Goal: Task Accomplishment & Management: Complete application form

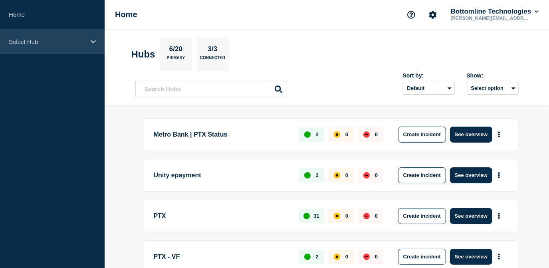
click at [61, 31] on div "Select Hub" at bounding box center [52, 42] width 105 height 24
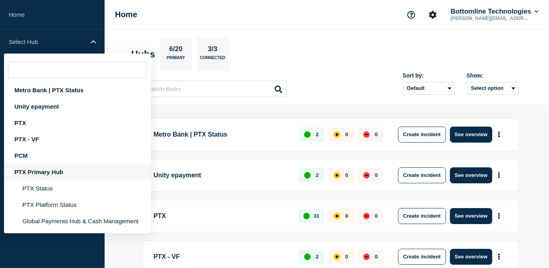
click at [56, 168] on div "PTX Primary Hub" at bounding box center [77, 172] width 147 height 16
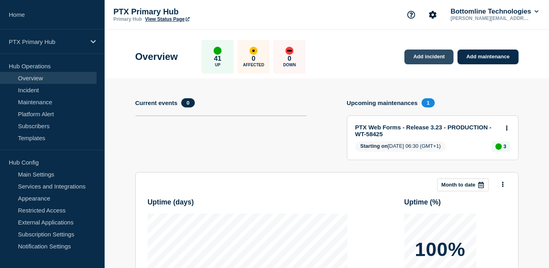
click at [422, 62] on link "Add incident" at bounding box center [428, 56] width 49 height 15
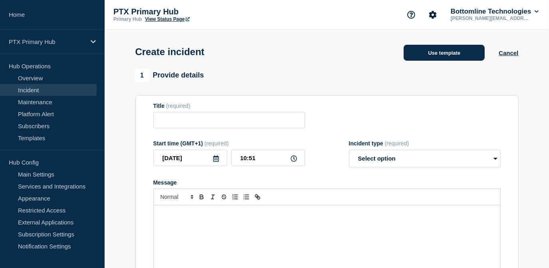
click at [424, 54] on button "Use template" at bounding box center [443, 53] width 81 height 16
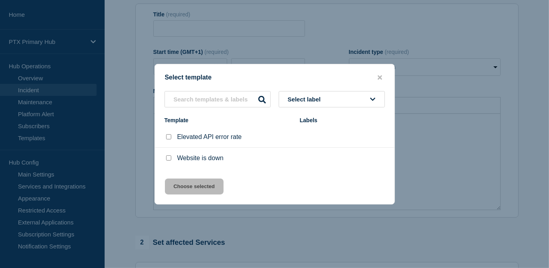
scroll to position [36, 0]
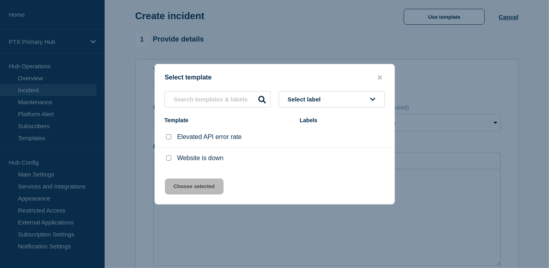
click at [432, 168] on div at bounding box center [274, 134] width 549 height 268
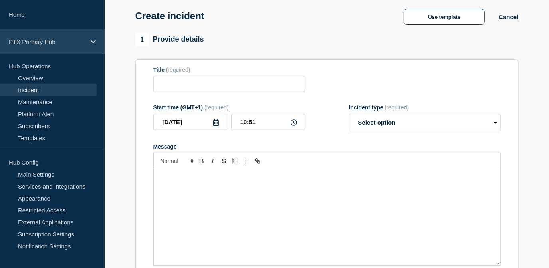
click at [51, 38] on p "PTX Primary Hub" at bounding box center [47, 41] width 77 height 7
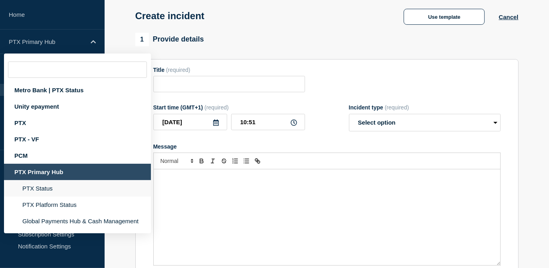
click at [46, 187] on li "PTX Status" at bounding box center [77, 188] width 147 height 16
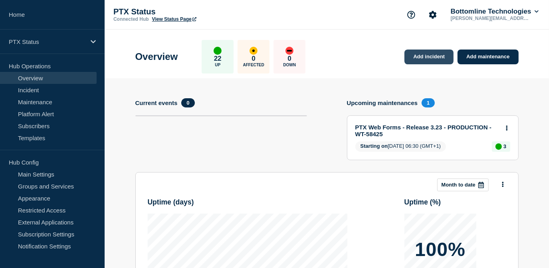
click at [428, 58] on link "Add incident" at bounding box center [428, 56] width 49 height 15
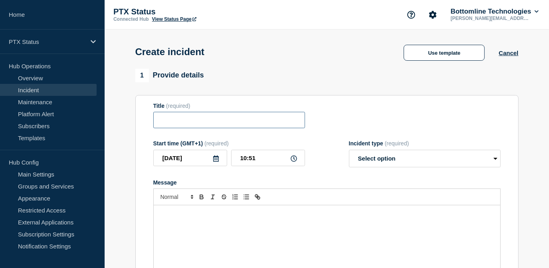
click at [225, 123] on input "Title" at bounding box center [229, 120] width 152 height 16
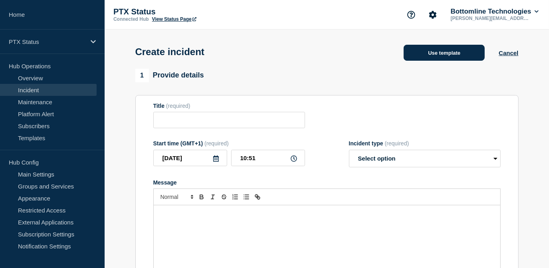
click at [448, 47] on button "Use template" at bounding box center [443, 53] width 81 height 16
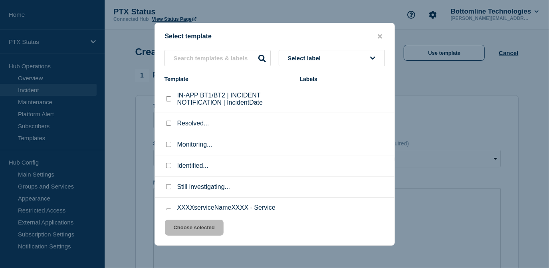
click at [444, 83] on div at bounding box center [274, 134] width 549 height 268
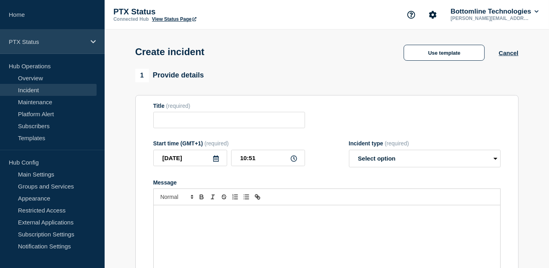
click at [29, 34] on div "PTX Status" at bounding box center [52, 42] width 105 height 24
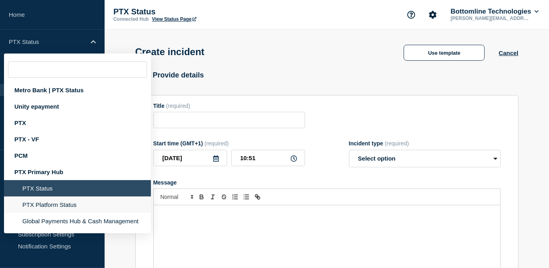
click at [38, 206] on li "PTX Platform Status" at bounding box center [77, 204] width 147 height 16
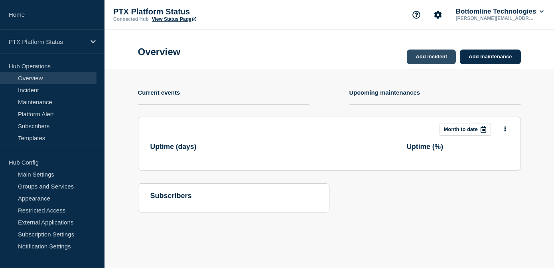
click at [434, 51] on link "Add incident" at bounding box center [431, 56] width 49 height 15
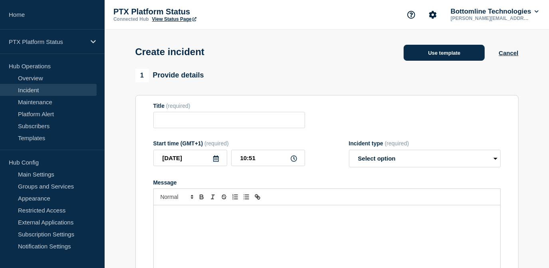
click at [462, 49] on button "Use template" at bounding box center [443, 53] width 81 height 16
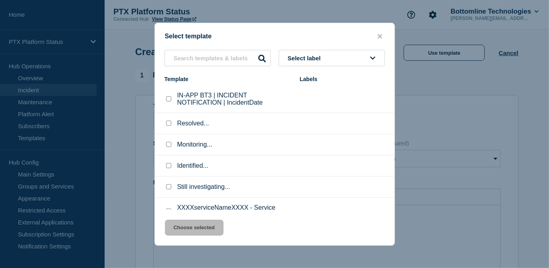
click at [442, 80] on div at bounding box center [274, 134] width 549 height 268
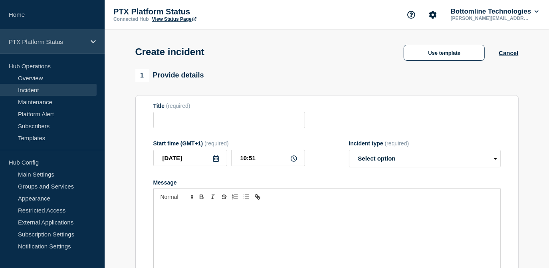
click at [91, 35] on div "PTX Platform Status" at bounding box center [52, 42] width 105 height 24
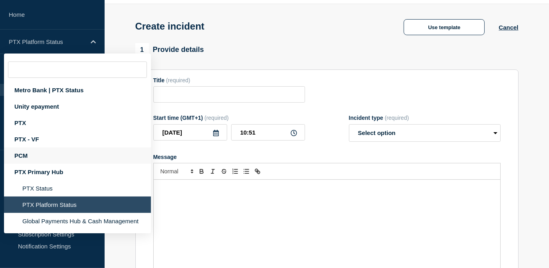
scroll to position [36, 0]
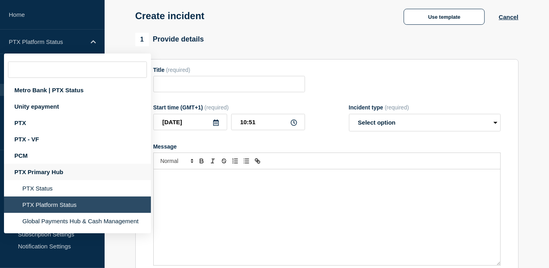
click at [53, 173] on div "PTX Primary Hub" at bounding box center [77, 172] width 147 height 16
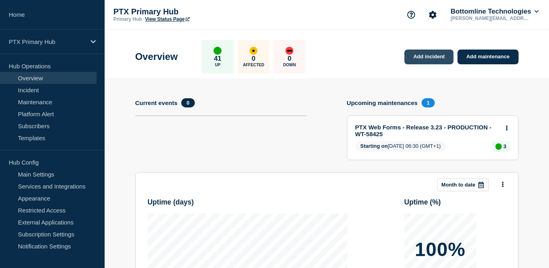
click at [432, 57] on link "Add incident" at bounding box center [428, 56] width 49 height 15
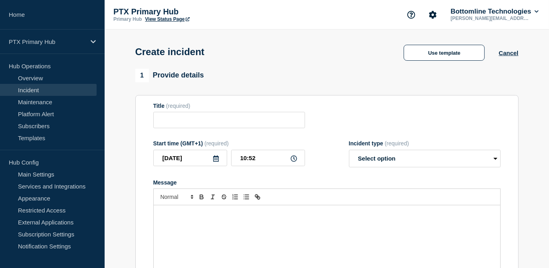
click at [415, 45] on div "Use template Cancel" at bounding box center [453, 52] width 128 height 17
click at [416, 53] on button "Use template" at bounding box center [443, 53] width 81 height 16
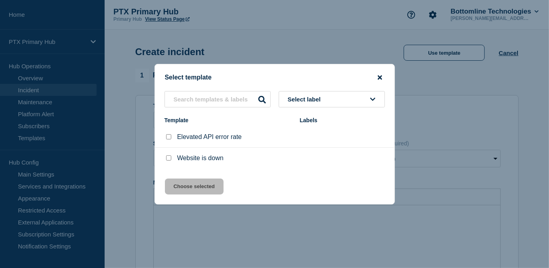
click at [379, 77] on icon "close button" at bounding box center [379, 77] width 4 height 4
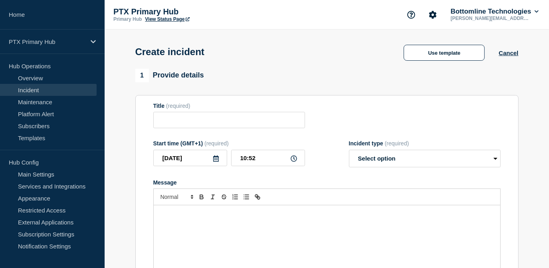
click at [48, 90] on link "Incident" at bounding box center [48, 90] width 97 height 12
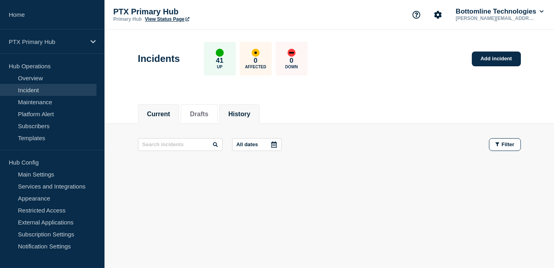
click at [243, 114] on button "History" at bounding box center [240, 114] width 22 height 7
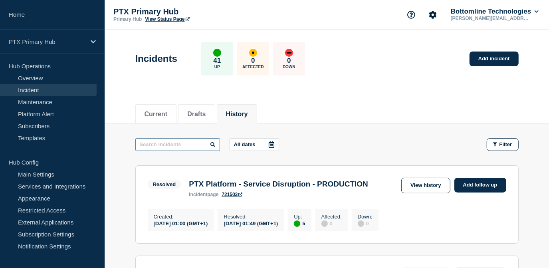
click at [178, 144] on input "text" at bounding box center [177, 144] width 85 height 13
type input "PTX Verify"
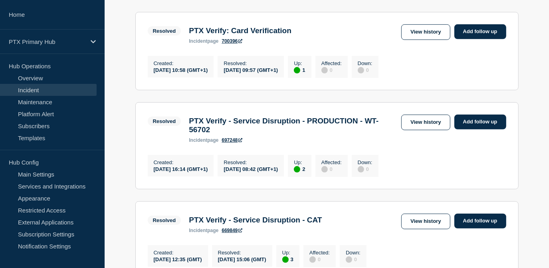
scroll to position [254, 0]
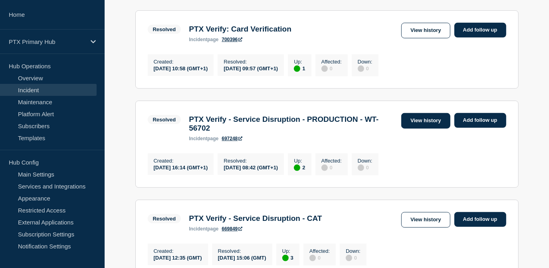
click at [419, 128] on link "View history" at bounding box center [425, 121] width 49 height 16
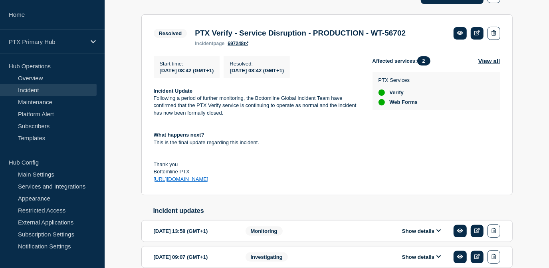
scroll to position [288, 0]
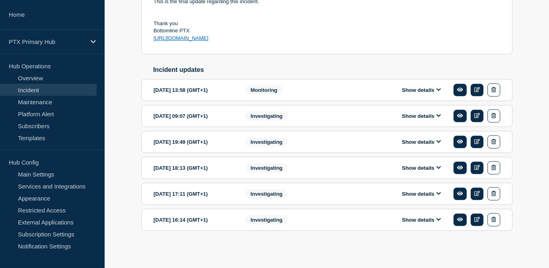
click at [422, 221] on button "Show details" at bounding box center [421, 219] width 44 height 7
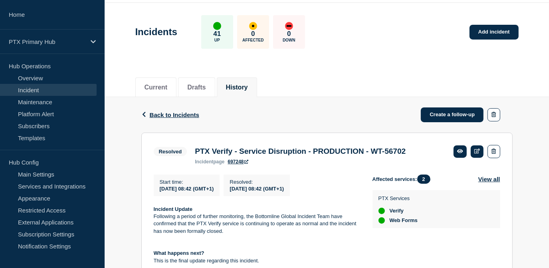
scroll to position [0, 0]
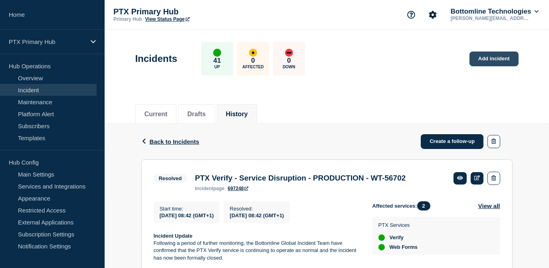
click at [498, 52] on link "Add incident" at bounding box center [493, 58] width 49 height 15
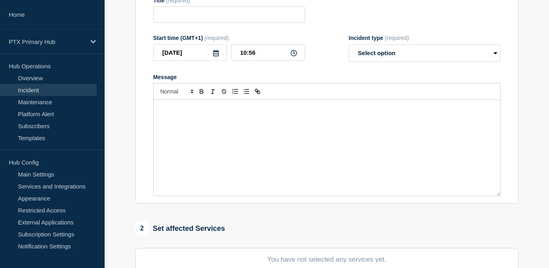
scroll to position [109, 0]
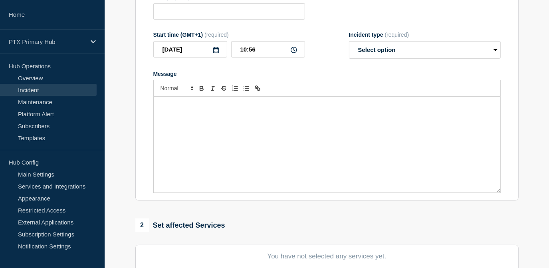
click at [225, 109] on p "Message" at bounding box center [327, 104] width 334 height 7
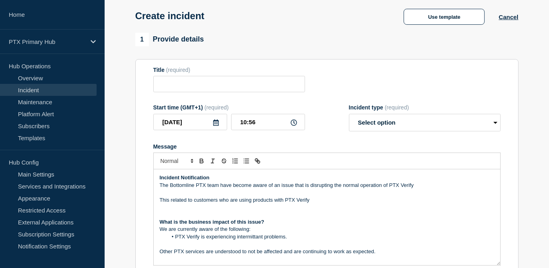
scroll to position [0, 0]
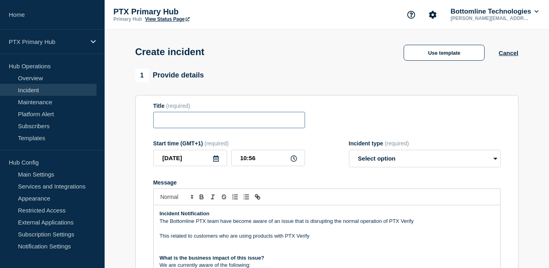
click at [260, 118] on input "Title" at bounding box center [229, 120] width 152 height 16
paste input "PTX Verify - Service Disruption - PRODUCTION - WT-56702"
drag, startPoint x: 298, startPoint y: 121, endPoint x: 271, endPoint y: 120, distance: 26.4
click at [271, 120] on input "PTX Verify - Service Disruption - PRODUCTION - WT-56702" at bounding box center [229, 120] width 152 height 16
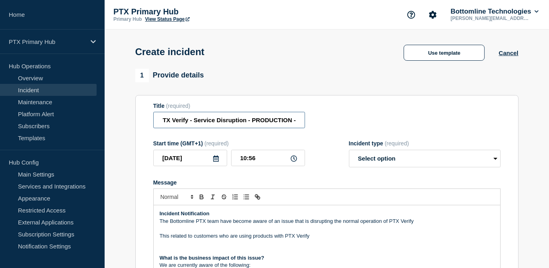
scroll to position [72, 0]
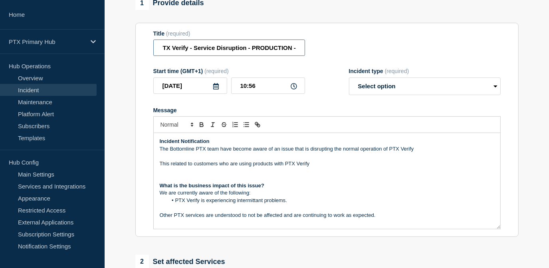
type input "PTX Verify - Service Disruption - PRODUCTION -"
click at [390, 150] on p "The Bottomline PTX team have become aware of an issue that is disrupting the no…" at bounding box center [327, 148] width 334 height 7
click at [430, 146] on p "The Bottomline PTX team have become aware of an issue that is disrupting the no…" at bounding box center [327, 148] width 334 height 7
click at [275, 164] on p "This related to customers who are using products with PTX Verify" at bounding box center [327, 163] width 334 height 7
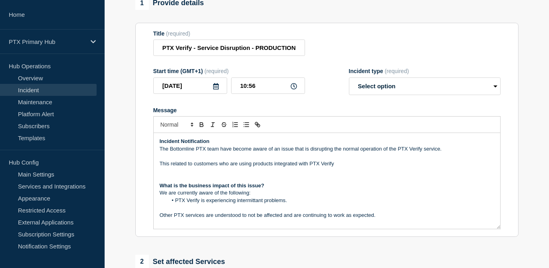
scroll to position [36, 0]
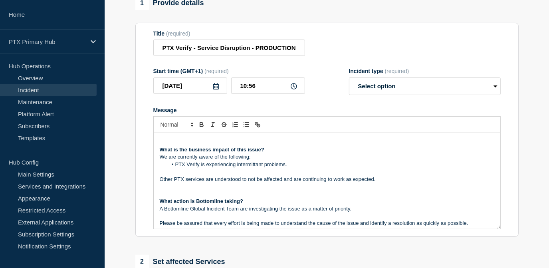
click at [307, 180] on p "Other PTX services are understood to not be affected and are continuing to work…" at bounding box center [327, 179] width 334 height 7
click at [308, 170] on p "Message" at bounding box center [327, 171] width 334 height 7
click at [294, 160] on p "We are currently aware of the following:" at bounding box center [327, 156] width 334 height 7
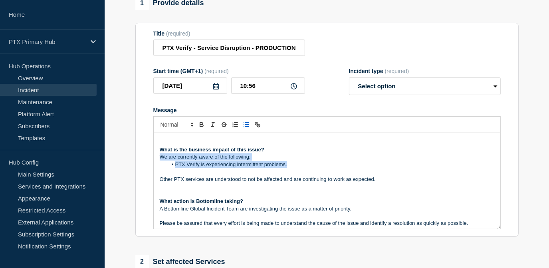
drag, startPoint x: 297, startPoint y: 166, endPoint x: 153, endPoint y: 158, distance: 144.2
click at [153, 158] on div "Incident Notification The Bottomline PTX team have become aware of an issue tha…" at bounding box center [326, 181] width 347 height 96
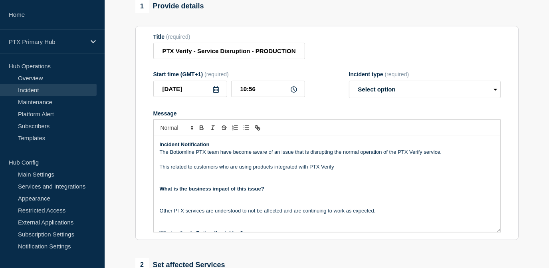
scroll to position [0, 0]
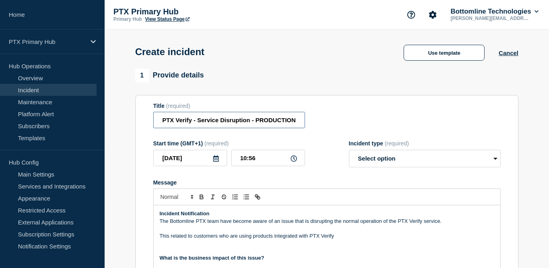
click at [262, 122] on input "PTX Verify - Service Disruption - PRODUCTION -" at bounding box center [229, 120] width 152 height 16
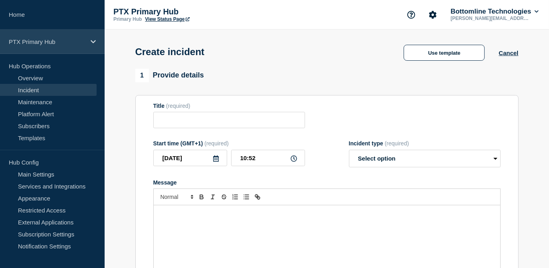
click at [61, 41] on p "PTX Primary Hub" at bounding box center [47, 41] width 77 height 7
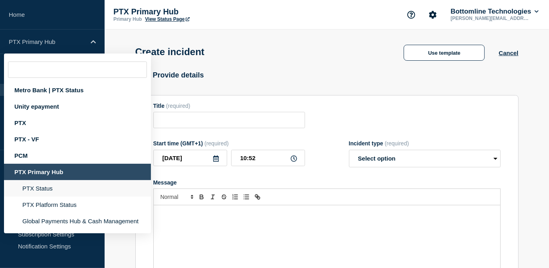
click at [55, 189] on li "PTX Status" at bounding box center [77, 188] width 147 height 16
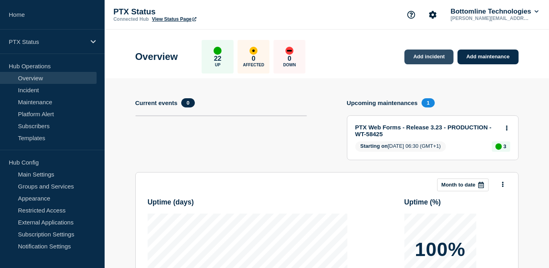
click at [437, 58] on link "Add incident" at bounding box center [428, 56] width 49 height 15
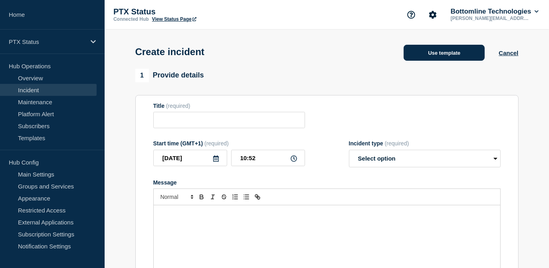
click at [416, 51] on button "Use template" at bounding box center [443, 53] width 81 height 16
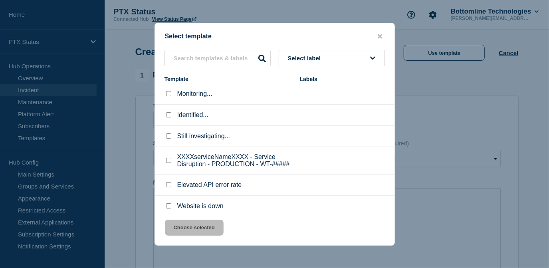
scroll to position [59, 0]
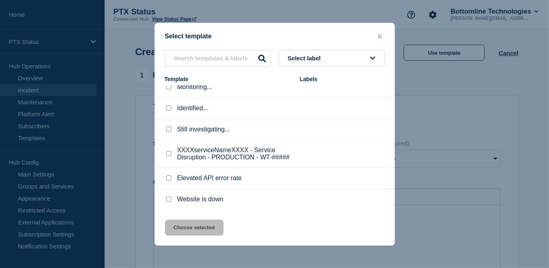
click at [170, 129] on input "Still investigating... checkbox" at bounding box center [168, 128] width 5 height 5
checkbox input "true"
click at [185, 227] on button "Choose selected" at bounding box center [194, 227] width 59 height 16
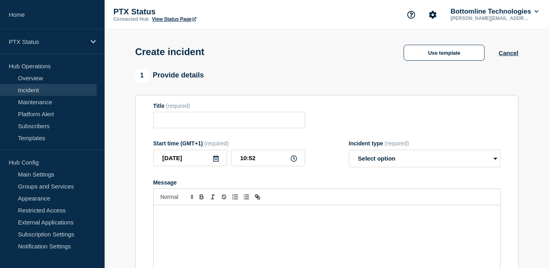
type input "Still investigating..."
select select "investigating"
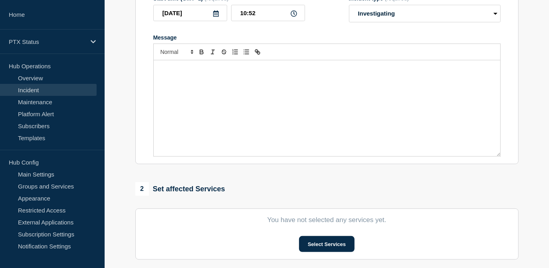
scroll to position [0, 0]
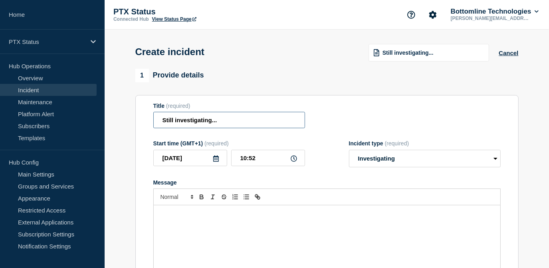
click at [223, 120] on input "Still investigating..." at bounding box center [229, 120] width 152 height 16
drag, startPoint x: 223, startPoint y: 120, endPoint x: 77, endPoint y: 96, distance: 148.4
click at [400, 56] on span "Still investigating..." at bounding box center [407, 52] width 51 height 6
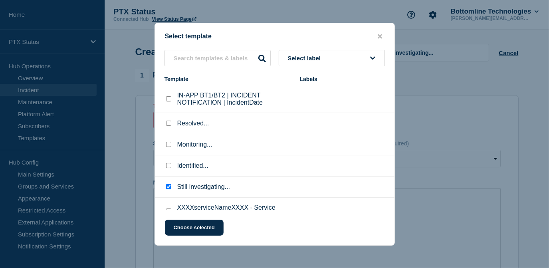
click at [170, 187] on input "Still investigating... checkbox" at bounding box center [168, 186] width 5 height 5
checkbox input "false"
click at [167, 101] on input "IN-APP BT1/BT2 | INCIDENT NOTIFICATION | IncidentDate checkbox" at bounding box center [168, 98] width 5 height 5
checkbox input "true"
click at [180, 229] on button "Choose selected" at bounding box center [194, 227] width 59 height 16
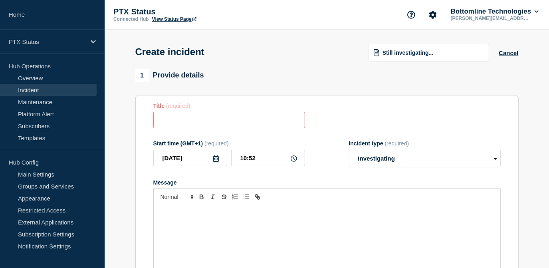
type input "IN-APP BT1/BT2 | INCIDENT NOTIFICATION | IncidentDate"
select select "identified"
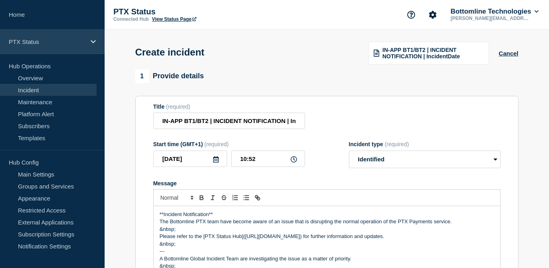
click at [39, 37] on div "PTX Status" at bounding box center [52, 42] width 105 height 24
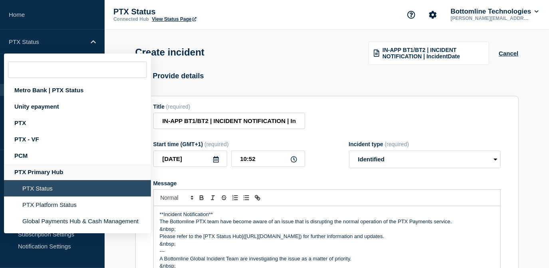
click at [42, 170] on div "PTX Primary Hub" at bounding box center [77, 172] width 147 height 16
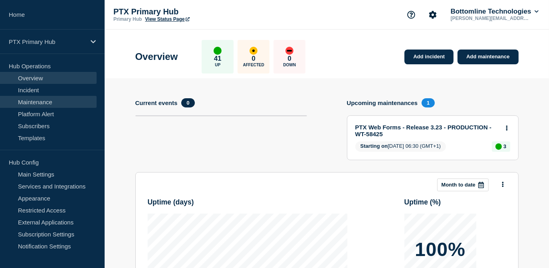
click at [38, 101] on link "Maintenance" at bounding box center [48, 102] width 97 height 12
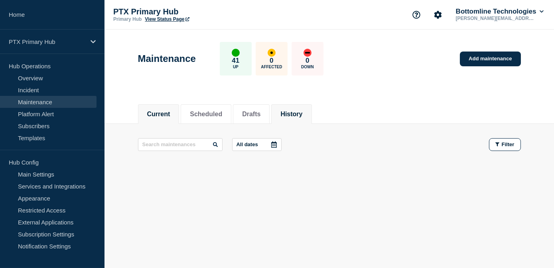
click at [291, 113] on button "History" at bounding box center [291, 114] width 22 height 7
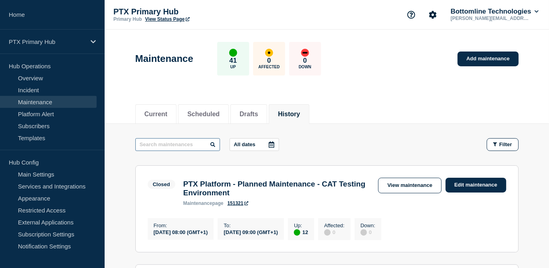
drag, startPoint x: 187, startPoint y: 144, endPoint x: 203, endPoint y: 144, distance: 15.6
click at [188, 144] on input "text" at bounding box center [177, 144] width 85 height 13
type input "ptx verify"
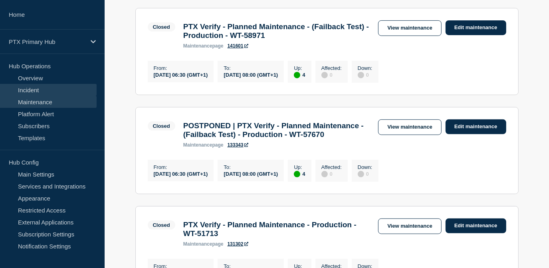
scroll to position [145, 0]
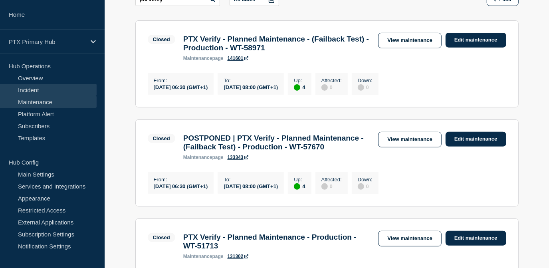
click at [57, 88] on link "Incident" at bounding box center [48, 90] width 97 height 12
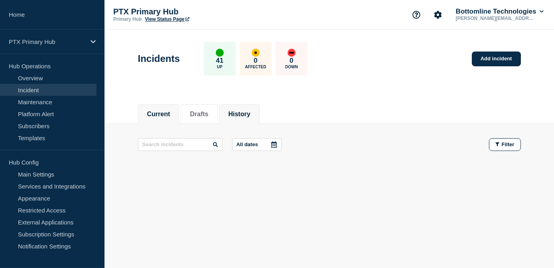
click at [251, 111] on button "History" at bounding box center [240, 114] width 22 height 7
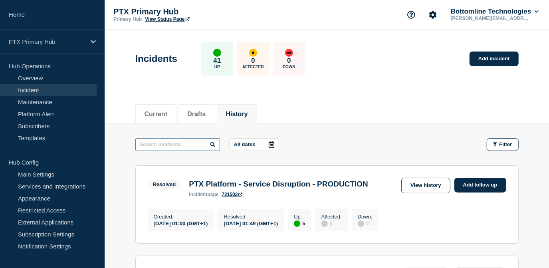
click at [193, 145] on input "text" at bounding box center [177, 144] width 85 height 13
type input "ptx verify"
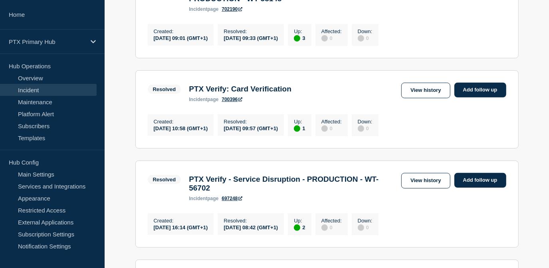
scroll to position [254, 0]
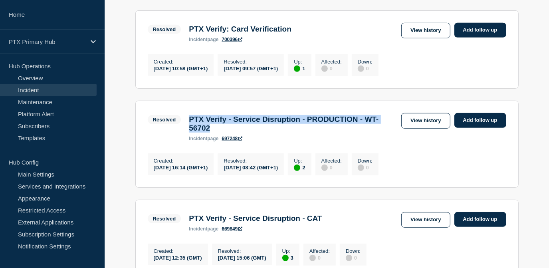
drag, startPoint x: 237, startPoint y: 139, endPoint x: 191, endPoint y: 127, distance: 47.8
click at [191, 127] on h3 "PTX Verify - Service Disruption - PRODUCTION - WT-56702" at bounding box center [293, 124] width 208 height 18
copy h3 "PTX Verify - Service Disruption - PRODUCTION - WT-56702"
click at [425, 123] on link "View history" at bounding box center [425, 121] width 49 height 16
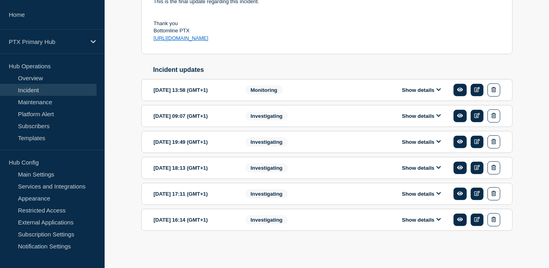
click at [409, 219] on button "Show details" at bounding box center [421, 219] width 44 height 7
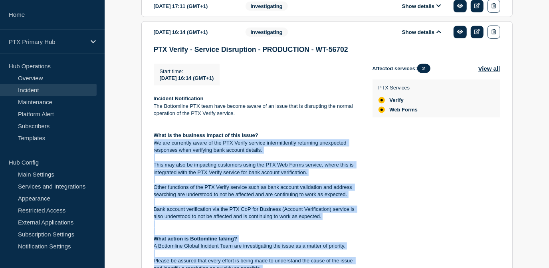
scroll to position [466, 0]
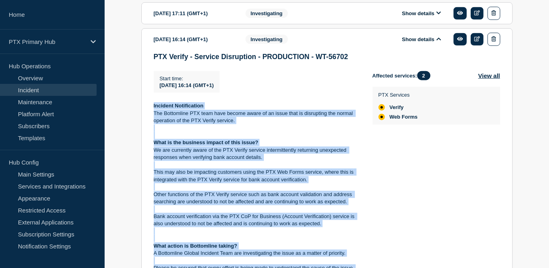
drag, startPoint x: 249, startPoint y: 217, endPoint x: 152, endPoint y: 111, distance: 144.0
click at [152, 111] on section "2025-07-23 16:14 (GMT+1) Show details Investigating PTX Verify - Service Disrup…" at bounding box center [326, 217] width 371 height 379
copy div "Incident Notification The Bottomline PTX team have become aware of an issue tha…"
click at [247, 179] on p "This may also be impacting customers using the PTX Web Forms service, where thi…" at bounding box center [257, 175] width 206 height 15
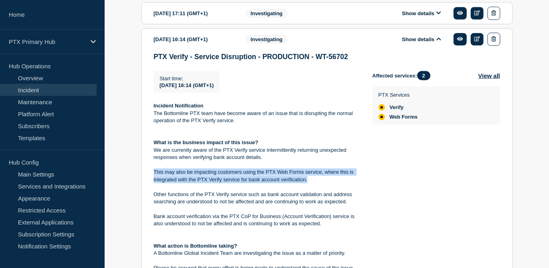
drag, startPoint x: 315, startPoint y: 186, endPoint x: 147, endPoint y: 178, distance: 167.7
click at [147, 178] on section "2025-07-23 16:14 (GMT+1) Show details Investigating PTX Verify - Service Disrup…" at bounding box center [326, 217] width 371 height 379
copy p "This may also be impacting customers using the PTX Web Forms service, where thi…"
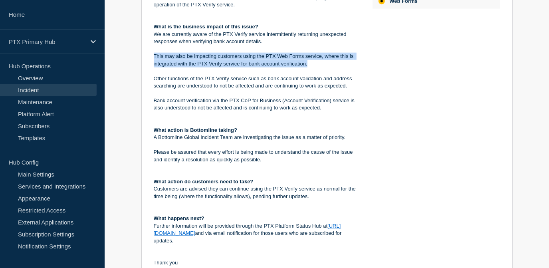
scroll to position [538, 0]
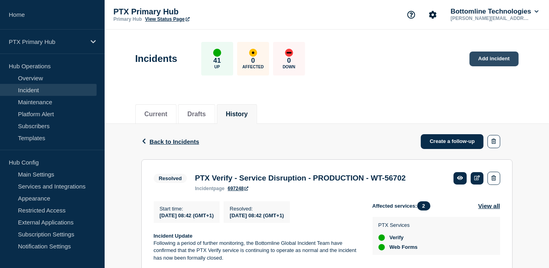
click at [494, 58] on link "Add incident" at bounding box center [493, 58] width 49 height 15
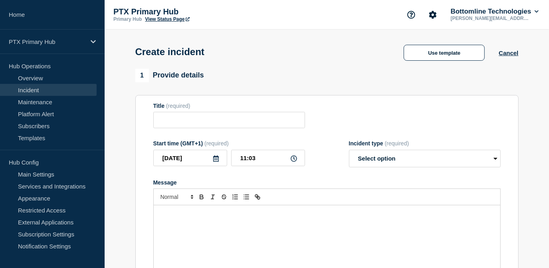
click at [193, 233] on div "Message" at bounding box center [327, 253] width 346 height 96
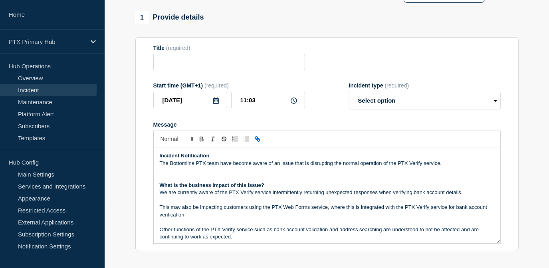
scroll to position [71, 0]
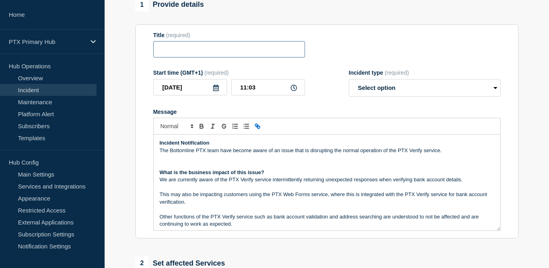
click at [239, 57] on input "Title" at bounding box center [229, 49] width 152 height 16
paste input "PTX Verify - Service Disruption - PRODUCTION -"
type input "PTX Verify - Service Disruption - PRODUCTION -"
click at [225, 183] on p "We are currently aware of the PTX Verify service intermittently returning unexp…" at bounding box center [327, 179] width 334 height 7
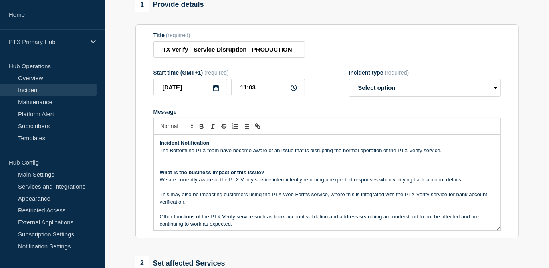
scroll to position [0, 0]
click at [229, 181] on p "We are currently aware of the PTX Verify service intermittently returning unexp…" at bounding box center [327, 179] width 334 height 7
click at [311, 154] on p "The Bottomline PTX team have become aware of an issue that is disrupting the no…" at bounding box center [327, 150] width 334 height 7
click at [402, 161] on p "Message" at bounding box center [327, 157] width 334 height 7
click at [418, 144] on p "Incident Notification" at bounding box center [327, 142] width 334 height 7
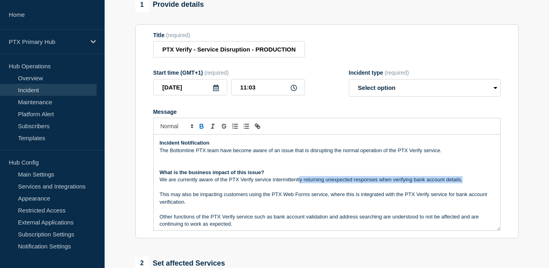
drag, startPoint x: 465, startPoint y: 178, endPoint x: 285, endPoint y: 101, distance: 195.3
click at [297, 176] on div "Incident Notification The Bottomline PTX team have become aware of an issue tha…" at bounding box center [327, 182] width 346 height 96
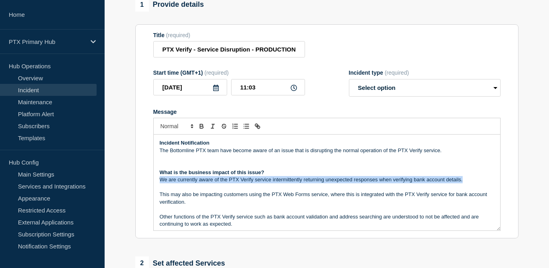
click at [268, 180] on p "We are currently aware of the PTX Verify service intermittently returning unexp…" at bounding box center [327, 179] width 334 height 7
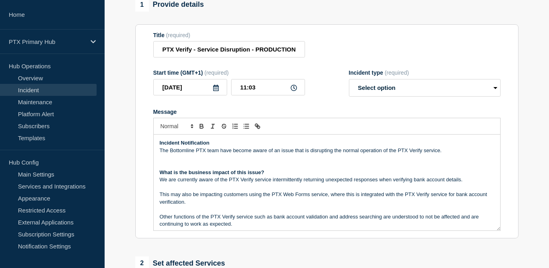
click at [463, 179] on p "We are currently aware of the PTX Verify service intermittently returning unexp…" at bounding box center [327, 179] width 334 height 7
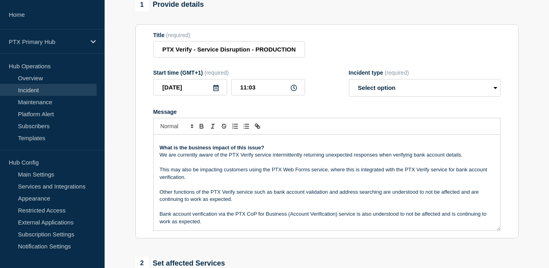
scroll to position [36, 0]
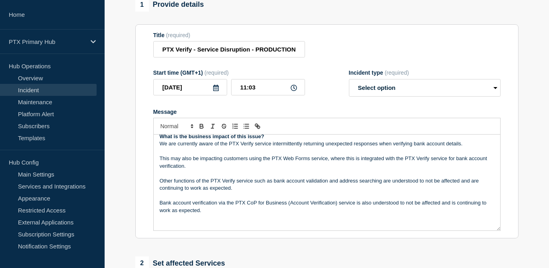
click at [328, 160] on p "This may also be impacting customers using the PTX Web Forms service, where thi…" at bounding box center [327, 162] width 334 height 15
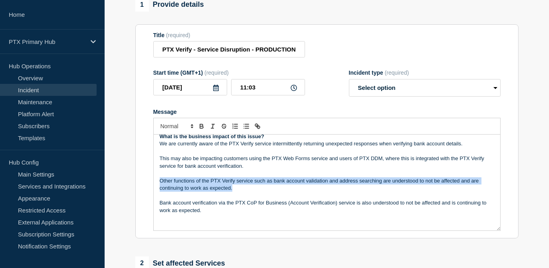
drag, startPoint x: 244, startPoint y: 190, endPoint x: 132, endPoint y: 182, distance: 112.4
click at [132, 182] on div "1 Provide details Title (required) PTX Verify - Service Disruption - PRODUCTION…" at bounding box center [326, 226] width 392 height 457
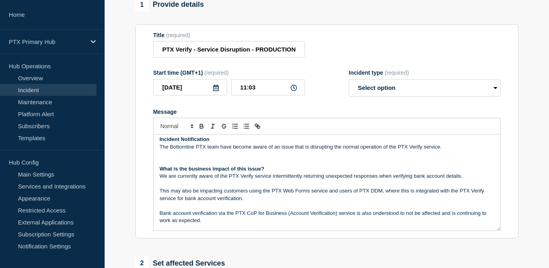
scroll to position [0, 0]
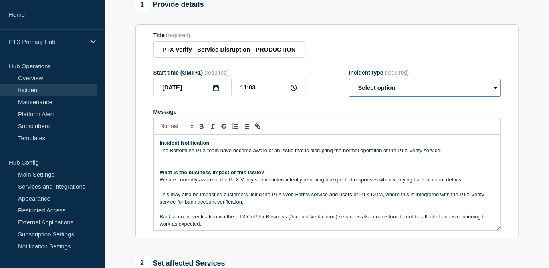
click at [413, 85] on select "Select option Investigating Identified Monitoring" at bounding box center [425, 88] width 152 height 18
select select "investigating"
click at [349, 81] on select "Select option Investigating Identified Monitoring" at bounding box center [425, 88] width 152 height 18
drag, startPoint x: 284, startPoint y: 51, endPoint x: 354, endPoint y: 53, distance: 70.6
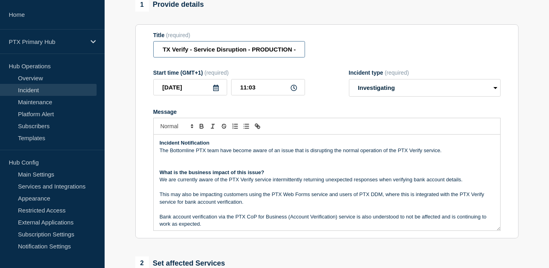
click at [354, 53] on div "Title (required) PTX Verify - Service Disruption - PRODUCTION -" at bounding box center [326, 45] width 347 height 26
click at [297, 51] on input "PTX Verify - Service Disruption - PRODUCTION -" at bounding box center [229, 49] width 152 height 16
type input "PTX Verify - Service Disruption - PRODUCTION - WT-60531"
click at [371, 30] on section "Title (required) PTX Verify - Service Disruption - PRODUCTION - WT-60531 Start …" at bounding box center [326, 131] width 383 height 214
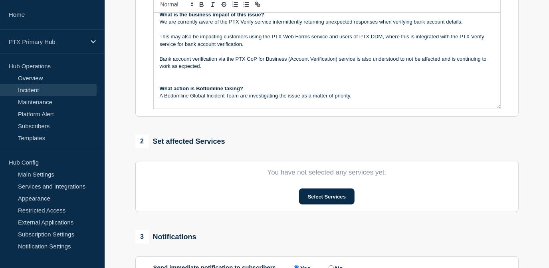
scroll to position [254, 0]
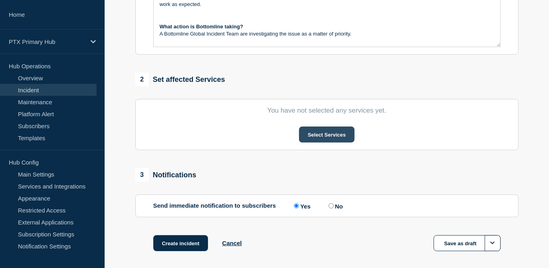
click at [314, 137] on button "Select Services" at bounding box center [326, 134] width 55 height 16
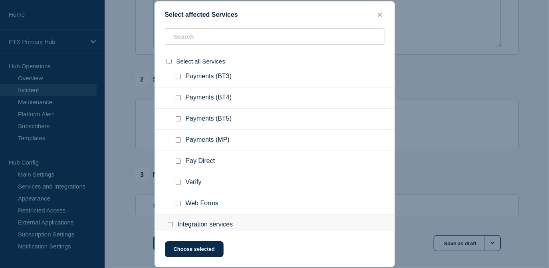
scroll to position [471, 0]
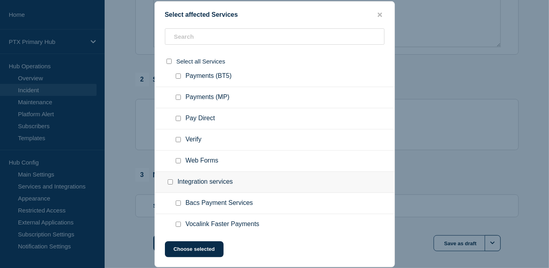
click at [179, 140] on input "Verify checkbox" at bounding box center [178, 139] width 5 height 5
checkbox input "true"
click at [202, 249] on button "Choose selected" at bounding box center [194, 249] width 59 height 16
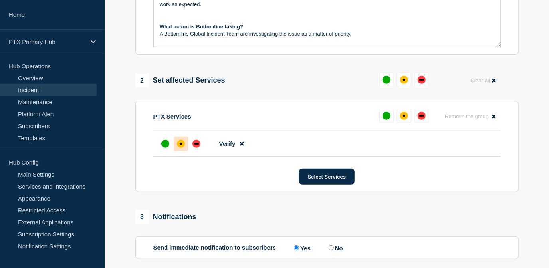
click at [182, 146] on div "affected" at bounding box center [181, 144] width 8 height 8
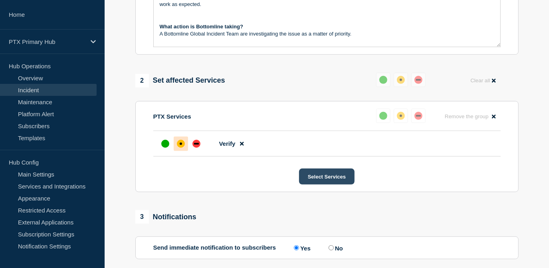
click at [327, 178] on button "Select Services" at bounding box center [326, 176] width 55 height 16
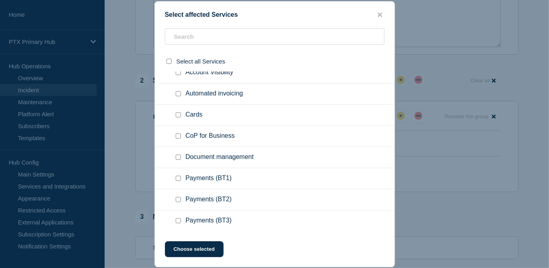
scroll to position [326, 0]
click at [521, 175] on div at bounding box center [274, 134] width 549 height 268
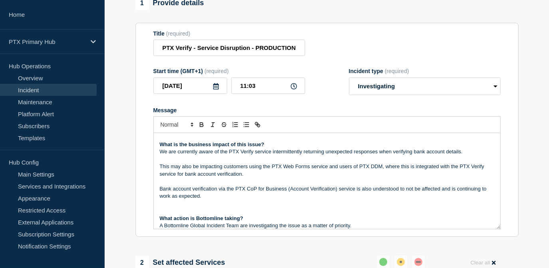
scroll to position [0, 0]
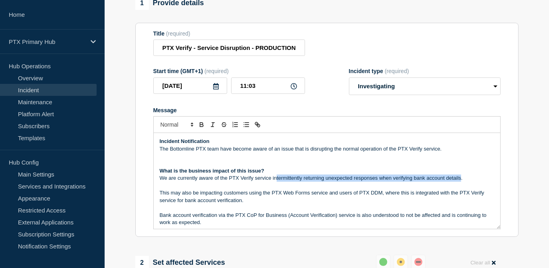
drag, startPoint x: 460, startPoint y: 178, endPoint x: 276, endPoint y: 178, distance: 184.3
click at [276, 178] on p "We are currently aware of the PTX Verify service intermittently returning unexp…" at bounding box center [327, 177] width 334 height 7
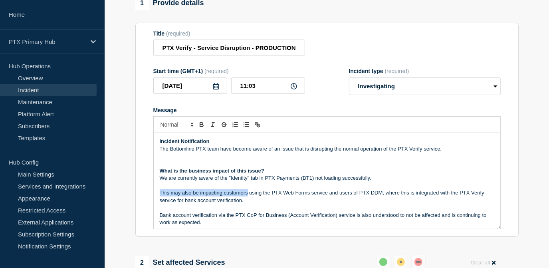
drag, startPoint x: 247, startPoint y: 194, endPoint x: 160, endPoint y: 194, distance: 87.0
click at [160, 194] on p "This may also be impacting customers using the PTX Web Forms service and users …" at bounding box center [327, 196] width 334 height 15
click at [366, 193] on p "We are also aware of customers using the PTX Web Forms service and users of PTX…" at bounding box center [327, 196] width 334 height 15
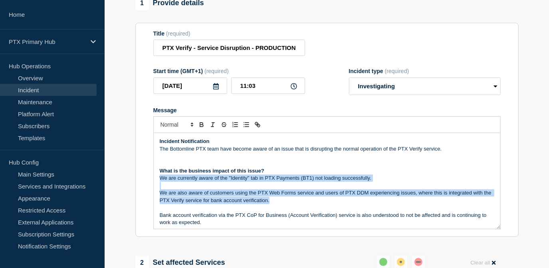
drag, startPoint x: 283, startPoint y: 199, endPoint x: 146, endPoint y: 176, distance: 139.6
click at [146, 176] on section "Title (required) PTX Verify - Service Disruption - PRODUCTION - WT-60531 Start …" at bounding box center [326, 130] width 383 height 214
click at [195, 178] on p "We are currently aware of the "Identity" tab in PTX Payments (BT1) not loading …" at bounding box center [327, 177] width 334 height 7
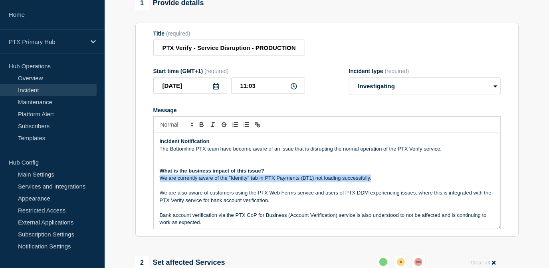
drag, startPoint x: 377, startPoint y: 181, endPoint x: 148, endPoint y: 179, distance: 228.2
click at [148, 179] on section "Title (required) PTX Verify - Service Disruption - PRODUCTION - WT-60531 Start …" at bounding box center [326, 130] width 383 height 214
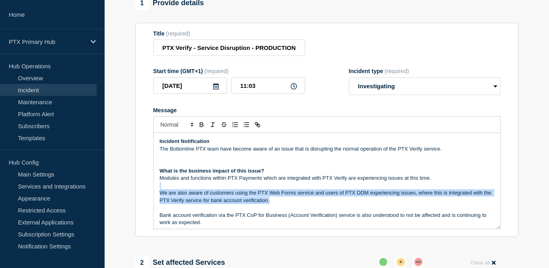
drag, startPoint x: 276, startPoint y: 201, endPoint x: 148, endPoint y: 189, distance: 129.4
click at [148, 189] on section "Title (required) PTX Verify - Service Disruption - PRODUCTION - WT-60531 Start …" at bounding box center [326, 130] width 383 height 214
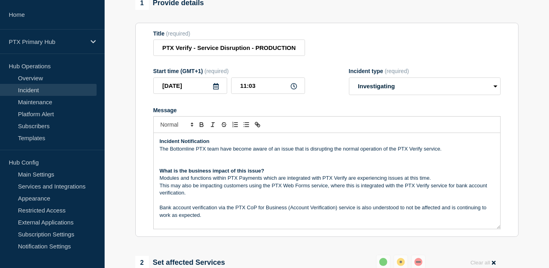
click at [442, 178] on p "Modules and functions within PTX Payments which are integrated with PTX Verify …" at bounding box center [327, 177] width 334 height 7
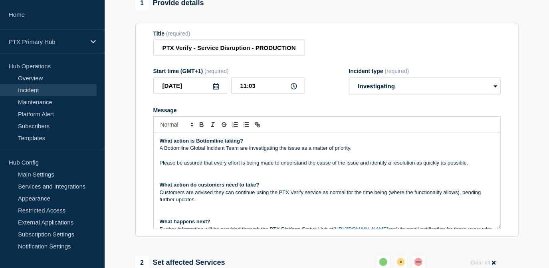
scroll to position [12, 0]
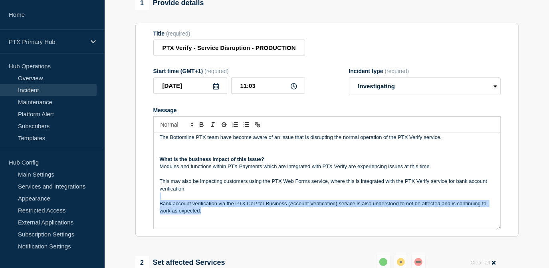
drag, startPoint x: 206, startPoint y: 213, endPoint x: 141, endPoint y: 199, distance: 66.8
click at [141, 199] on section "Title (required) PTX Verify - Service Disruption - PRODUCTION - WT-60531 Start …" at bounding box center [326, 130] width 383 height 214
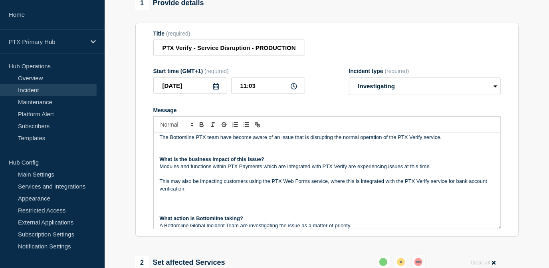
click at [164, 208] on p "Message" at bounding box center [327, 210] width 334 height 7
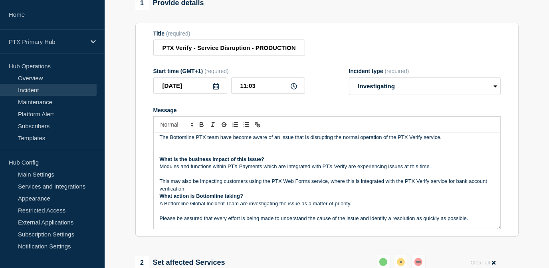
click at [196, 192] on p "This may also be impacting customers using the PTX Web Forms service, where thi…" at bounding box center [327, 185] width 334 height 15
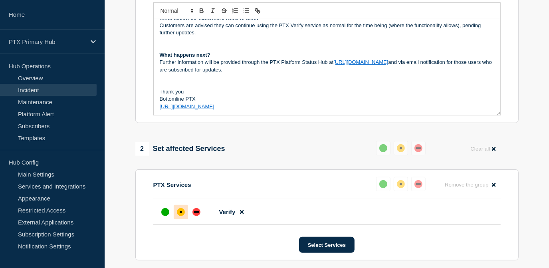
scroll to position [217, 0]
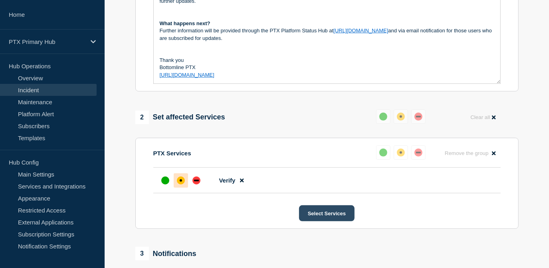
click at [318, 221] on button "Select Services" at bounding box center [326, 213] width 55 height 16
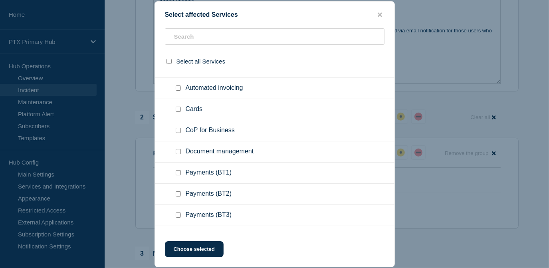
scroll to position [326, 0]
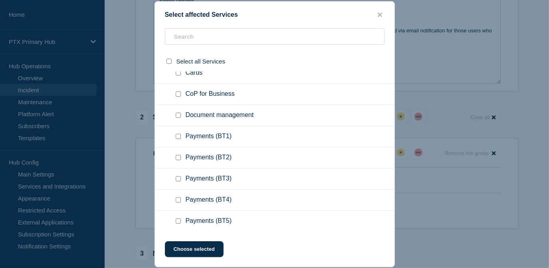
click at [179, 139] on input "Payments (BT1) checkbox" at bounding box center [178, 136] width 5 height 5
checkbox input "true"
click at [178, 178] on input "Payments (BT3) checkbox" at bounding box center [178, 178] width 5 height 5
checkbox input "true"
click at [201, 247] on button "Choose selected" at bounding box center [194, 249] width 59 height 16
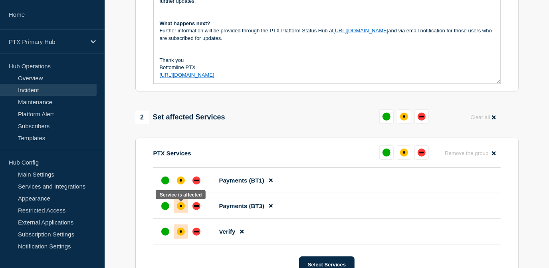
click at [185, 213] on div at bounding box center [181, 206] width 14 height 14
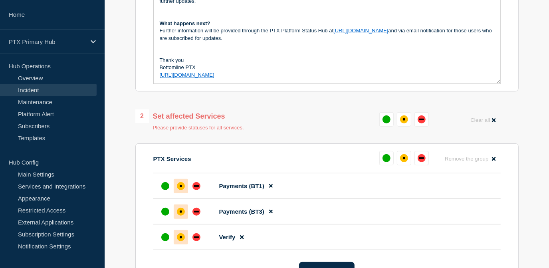
click at [180, 184] on div "affected" at bounding box center [181, 186] width 8 height 8
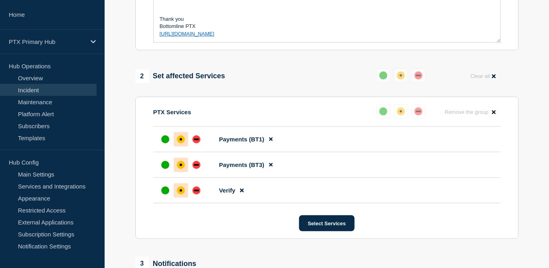
scroll to position [254, 0]
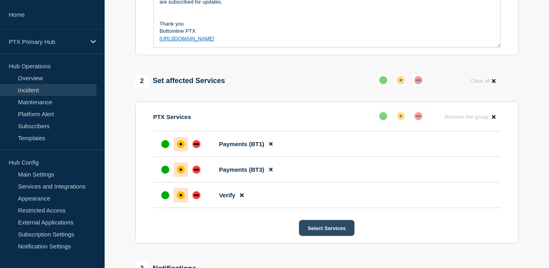
click at [318, 230] on button "Select Services" at bounding box center [326, 228] width 55 height 16
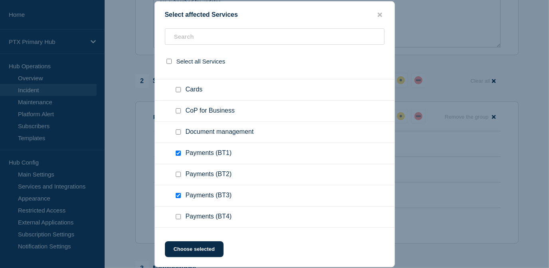
scroll to position [363, 0]
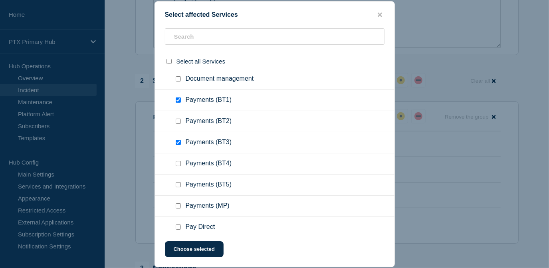
click at [179, 166] on input "Payments (BT4) checkbox" at bounding box center [178, 163] width 5 height 5
checkbox input "true"
click at [193, 251] on button "Choose selected" at bounding box center [194, 249] width 59 height 16
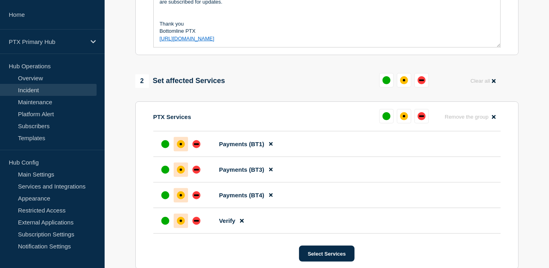
click at [183, 202] on div at bounding box center [181, 195] width 14 height 14
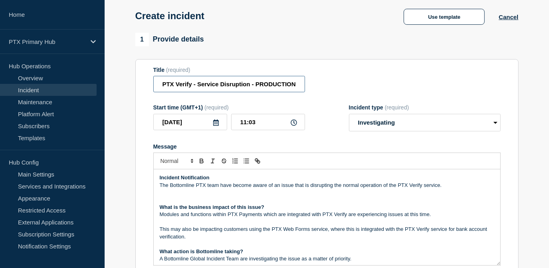
scroll to position [0, 33]
drag, startPoint x: 295, startPoint y: 87, endPoint x: 359, endPoint y: 87, distance: 63.8
click at [359, 87] on div "Title (required) PTX Verify - Service Disruption - PRODUCTION - WT-60531" at bounding box center [326, 80] width 347 height 26
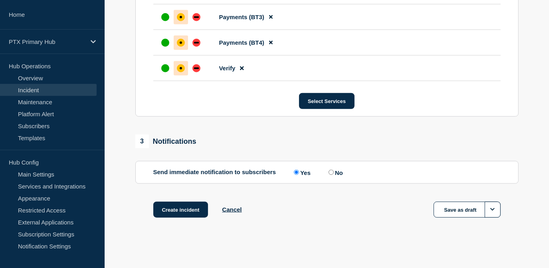
scroll to position [410, 0]
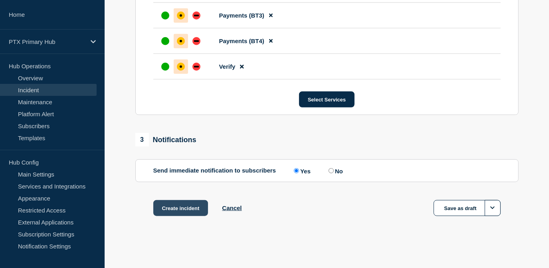
click at [183, 211] on button "Create incident" at bounding box center [180, 208] width 55 height 16
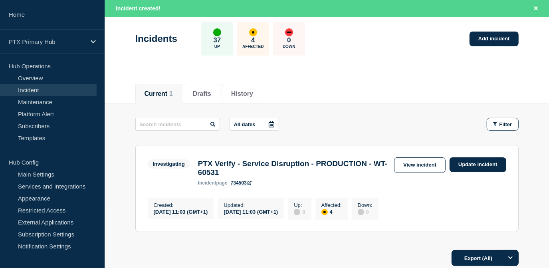
scroll to position [109, 0]
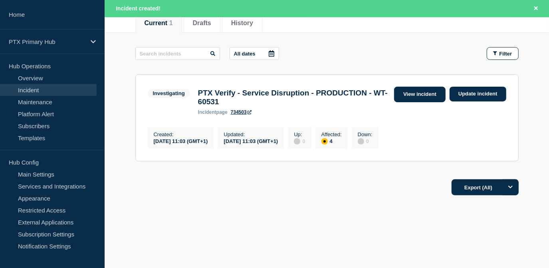
click at [424, 95] on link "View incident" at bounding box center [419, 95] width 51 height 16
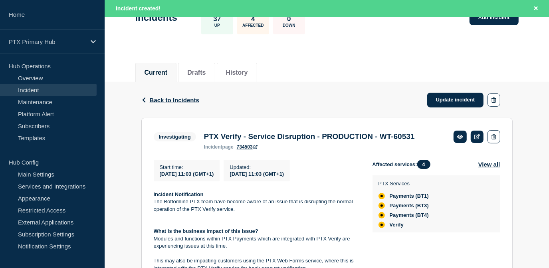
scroll to position [109, 0]
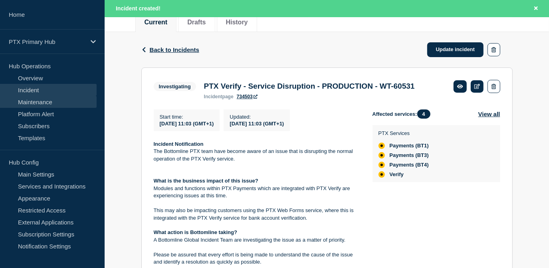
click at [38, 100] on link "Maintenance" at bounding box center [48, 102] width 97 height 12
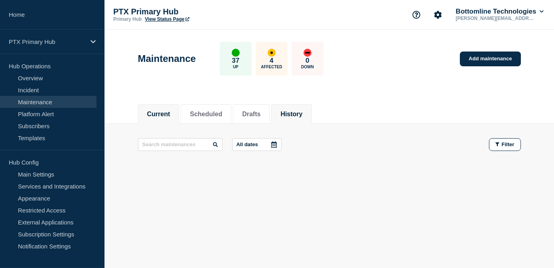
click at [289, 114] on li "History" at bounding box center [291, 114] width 40 height 20
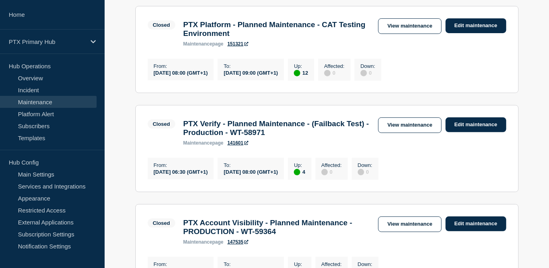
scroll to position [181, 0]
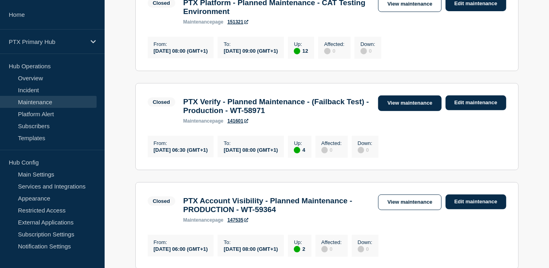
click at [396, 111] on link "View maintenance" at bounding box center [409, 103] width 63 height 16
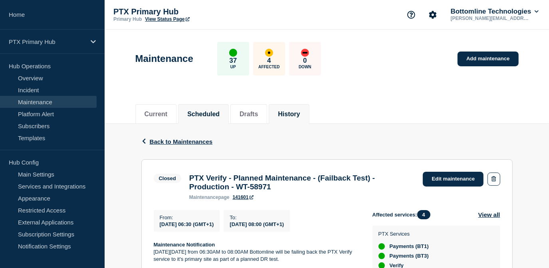
click at [213, 111] on button "Scheduled" at bounding box center [203, 114] width 32 height 7
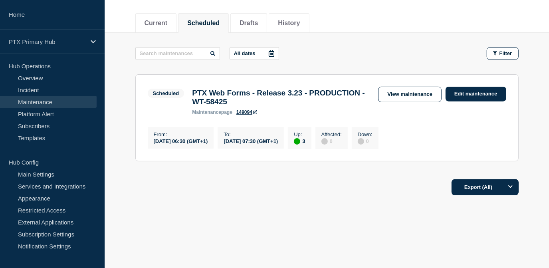
scroll to position [95, 0]
click at [297, 24] on li "History" at bounding box center [288, 23] width 40 height 20
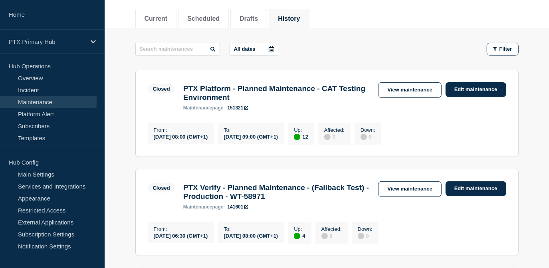
scroll to position [240, 0]
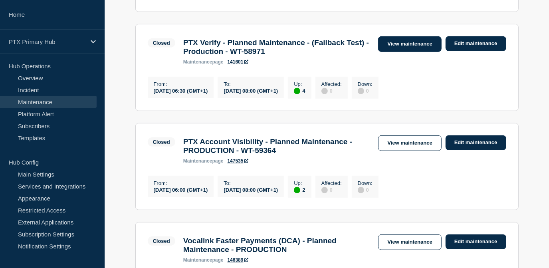
click at [383, 41] on link "View maintenance" at bounding box center [409, 44] width 63 height 16
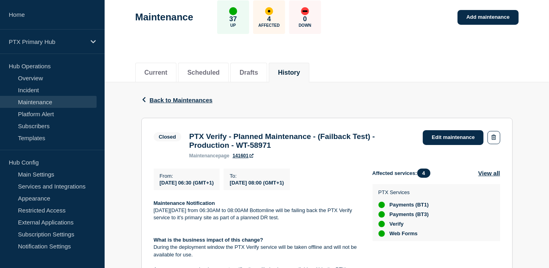
scroll to position [72, 0]
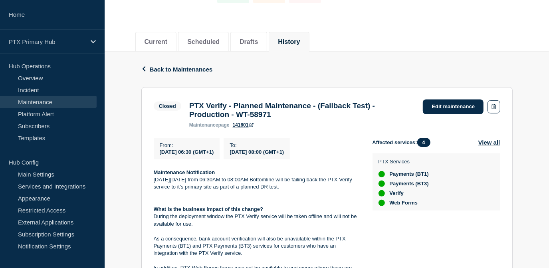
click at [247, 128] on link "141601" at bounding box center [243, 125] width 21 height 6
click at [183, 68] on span "Back to Maintenances" at bounding box center [181, 69] width 63 height 7
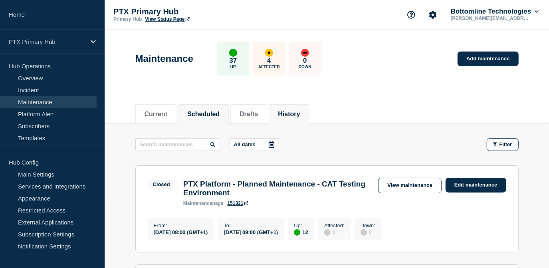
click at [192, 111] on button "Scheduled" at bounding box center [203, 114] width 32 height 7
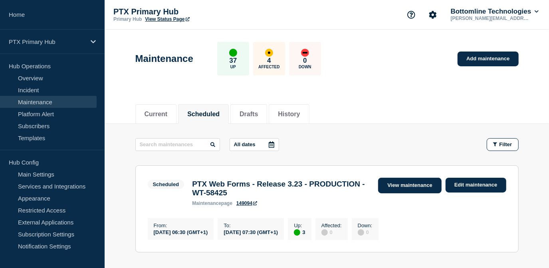
click at [377, 189] on div "View maintenance Edit maintenance" at bounding box center [440, 186] width 132 height 16
click at [427, 187] on link "View maintenance" at bounding box center [409, 186] width 63 height 16
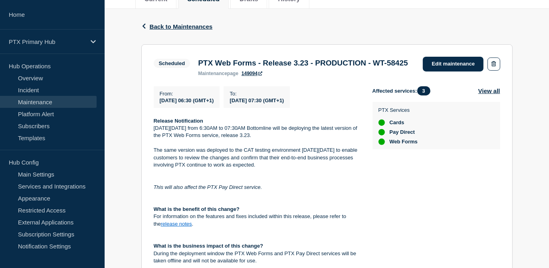
scroll to position [109, 0]
